Goal: Task Accomplishment & Management: Use online tool/utility

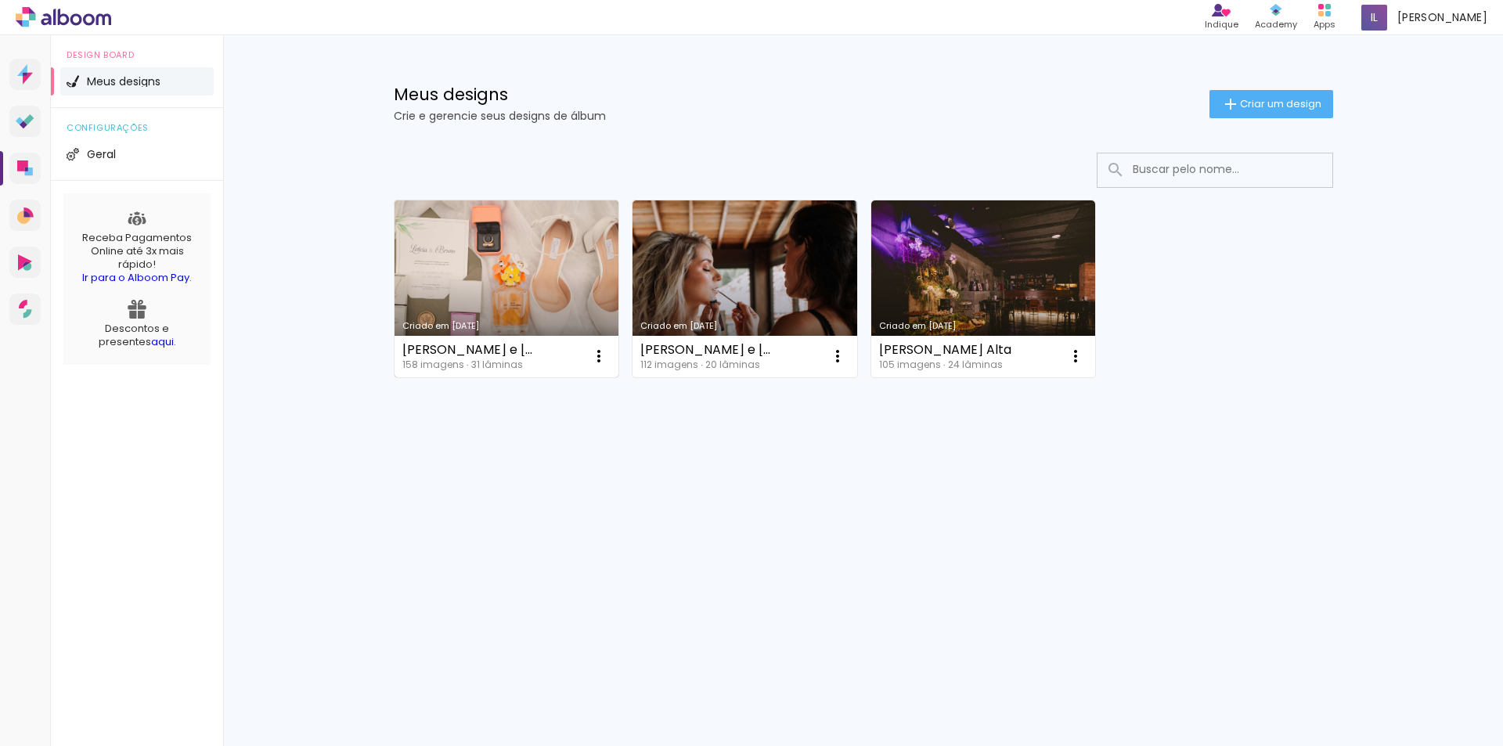
click at [549, 355] on div "Leticia e Bruno 158 imagens ∙ 31 lâminas Abrir Fazer uma cópia Excluir" at bounding box center [506, 356] width 225 height 41
click at [511, 289] on link "Criado em [DATE]" at bounding box center [506, 288] width 225 height 177
